Goal: Find specific page/section: Find specific page/section

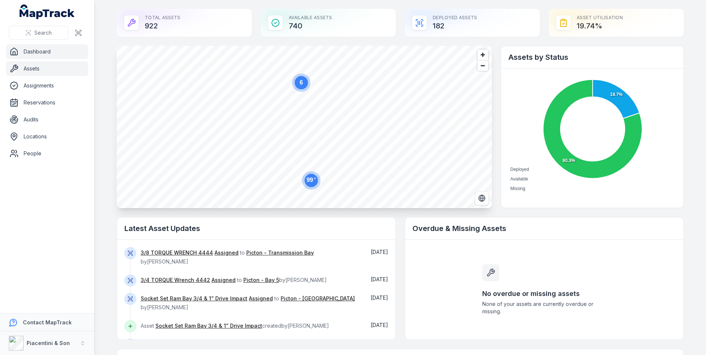
click at [39, 69] on link "Assets" at bounding box center [47, 68] width 82 height 15
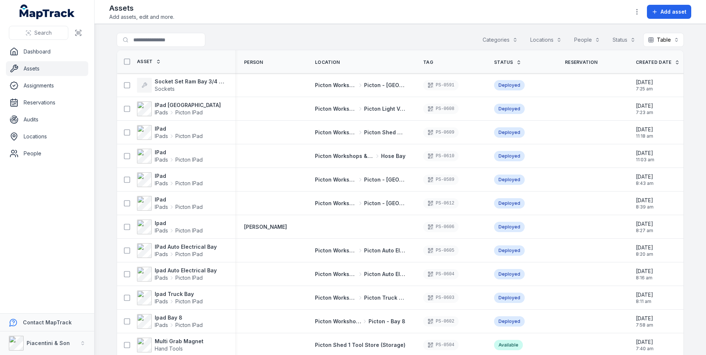
click at [512, 40] on button "Categories" at bounding box center [500, 40] width 45 height 14
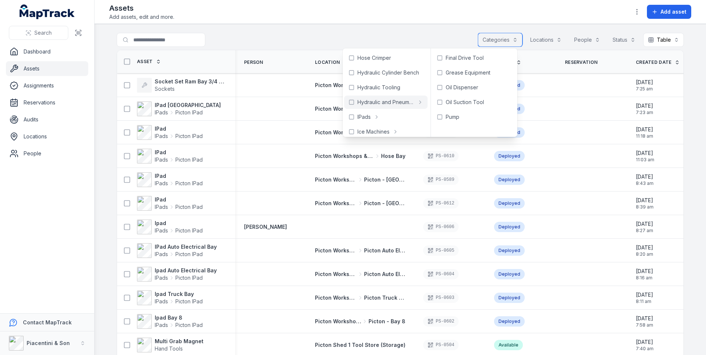
scroll to position [111, 0]
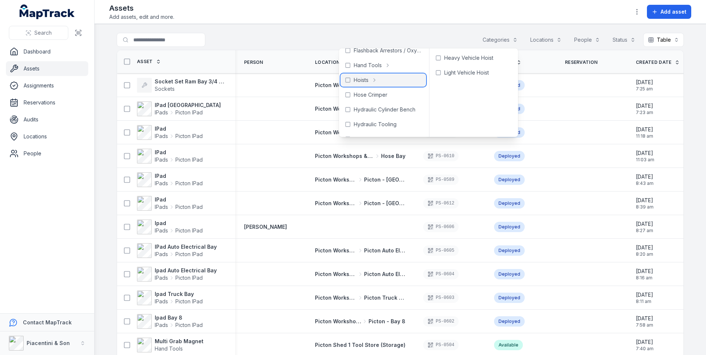
click at [373, 78] on icon at bounding box center [374, 80] width 6 height 6
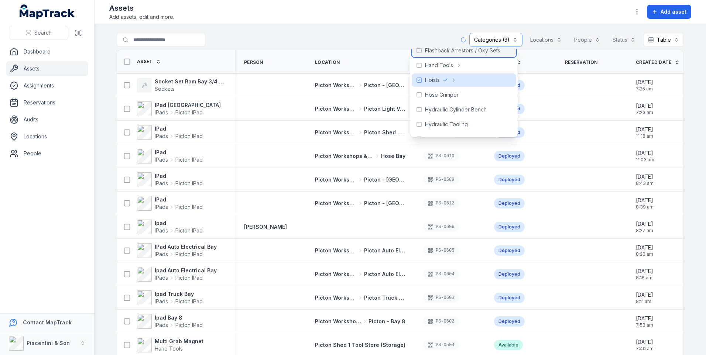
click at [457, 55] on div "Flashback Arrestors / Oxy Sets" at bounding box center [464, 50] width 104 height 13
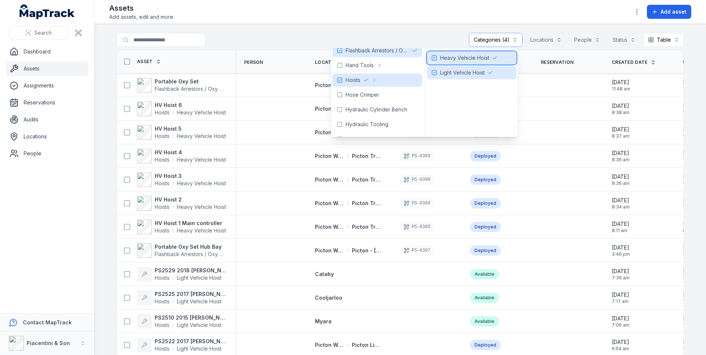
click at [469, 56] on span "Heavy Vehicle Hoist" at bounding box center [464, 57] width 49 height 7
click at [386, 78] on div "Hoists" at bounding box center [379, 79] width 87 height 13
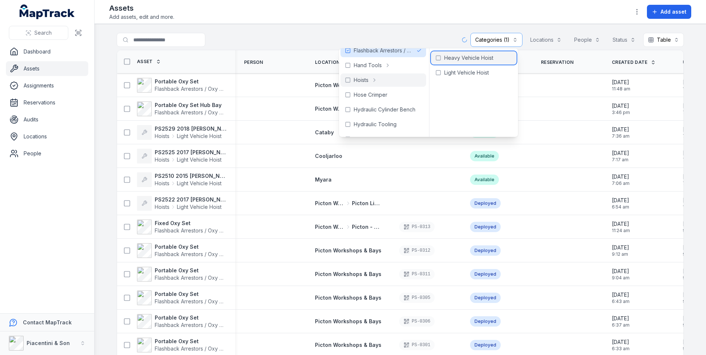
click at [462, 56] on span "Heavy Vehicle Hoist" at bounding box center [468, 57] width 49 height 7
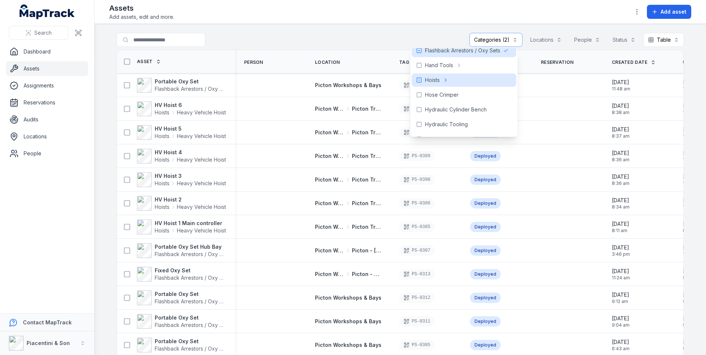
click at [388, 32] on main "**********" at bounding box center [399, 189] width 611 height 331
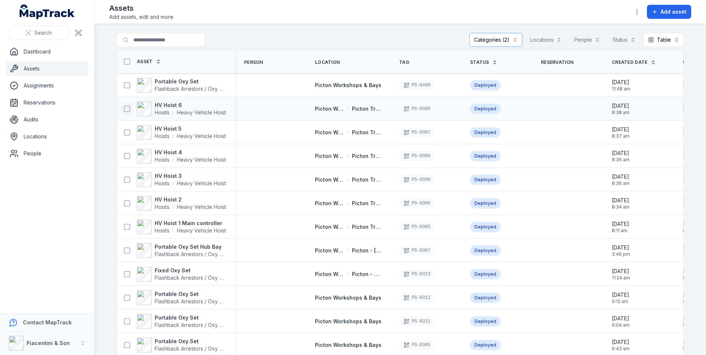
click at [125, 109] on icon at bounding box center [126, 108] width 7 height 7
click at [123, 132] on icon at bounding box center [126, 132] width 7 height 7
click at [123, 154] on icon at bounding box center [126, 155] width 7 height 7
click at [124, 180] on icon at bounding box center [126, 179] width 7 height 7
click at [123, 203] on icon at bounding box center [126, 203] width 7 height 7
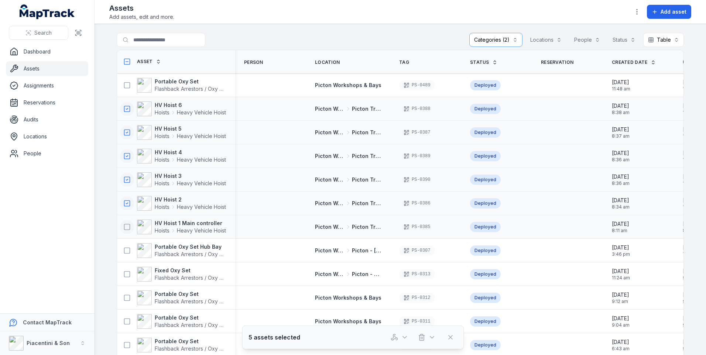
click at [123, 226] on icon at bounding box center [126, 226] width 7 height 7
click at [159, 31] on main "**********" at bounding box center [399, 189] width 611 height 331
click at [158, 39] on input "Search for assets" at bounding box center [176, 40] width 118 height 14
click at [291, 39] on div "**********" at bounding box center [400, 41] width 567 height 17
click at [512, 40] on button "Categories (2)" at bounding box center [495, 40] width 53 height 14
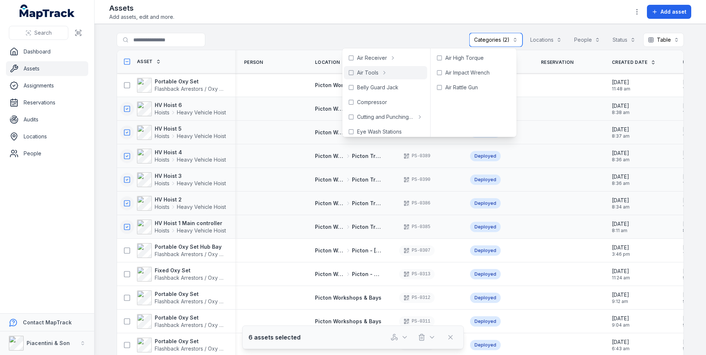
scroll to position [37, 0]
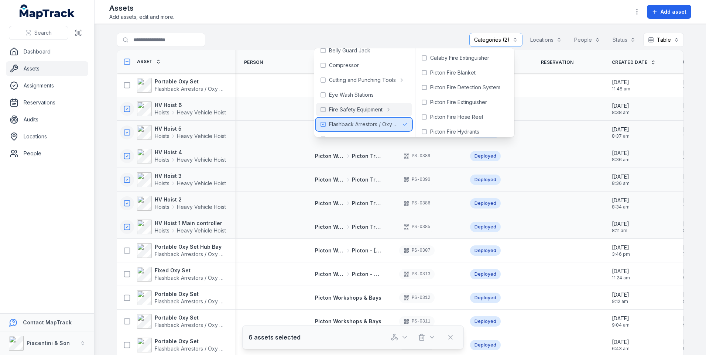
click at [323, 124] on icon at bounding box center [323, 124] width 6 height 6
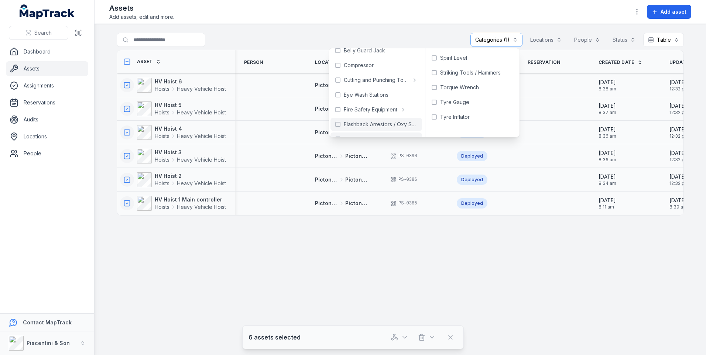
click at [394, 270] on main "**********" at bounding box center [399, 189] width 611 height 331
